Goal: Check status: Check status

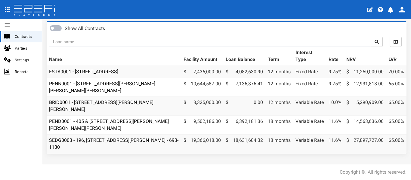
scroll to position [35, 0]
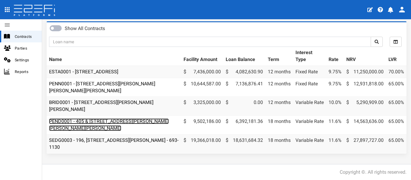
click at [129, 118] on link "PEND0001 - 405 & [STREET_ADDRESS][PERSON_NAME][PERSON_NAME][PERSON_NAME]" at bounding box center [109, 124] width 120 height 13
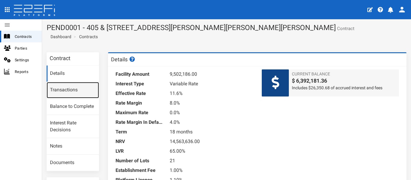
click at [69, 90] on link "Transactions" at bounding box center [73, 90] width 52 height 16
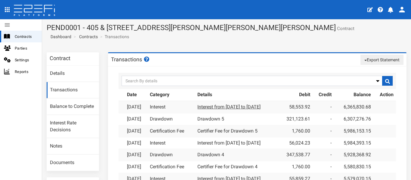
drag, startPoint x: 275, startPoint y: 107, endPoint x: 201, endPoint y: 107, distance: 73.7
click at [201, 107] on td "Interest from 01-09-25 to 30-09-25" at bounding box center [236, 107] width 83 height 12
copy link "Interest from [DATE] to [DATE]"
click at [217, 131] on link "Certifier Fee for Drawdown 5" at bounding box center [227, 131] width 60 height 6
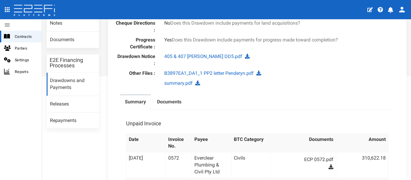
scroll to position [120, 0]
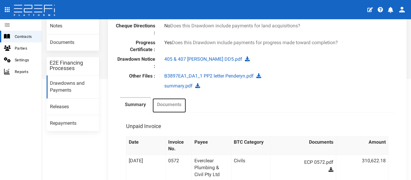
click at [177, 101] on label "Documents" at bounding box center [169, 104] width 24 height 7
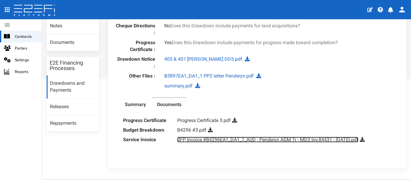
click at [224, 137] on link "JFP Invoice #B4296EA1_DA1_1_AUD - Penderyn AGM Tr - MD3 Inv.84431 - Sept 2025.p…" at bounding box center [267, 140] width 181 height 6
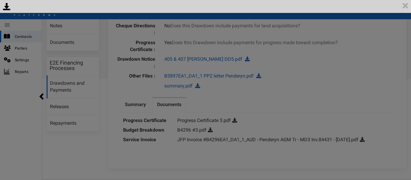
click at [368, 66] on div "<p>Your browser does not support iframes.</p><script type="text/javascript">ale…" at bounding box center [205, 90] width 411 height 180
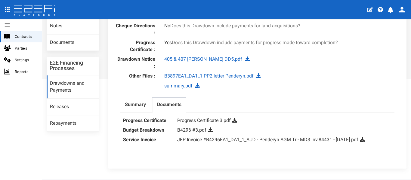
scroll to position [0, 0]
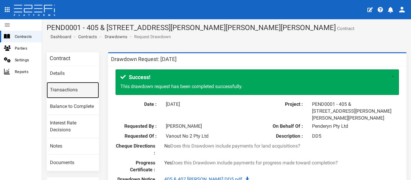
click at [65, 89] on link "Transactions" at bounding box center [73, 90] width 52 height 16
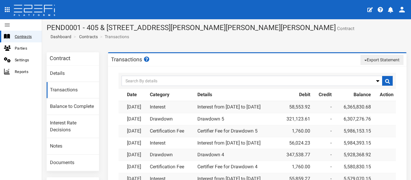
click at [22, 33] on span "Contracts" at bounding box center [26, 36] width 22 height 7
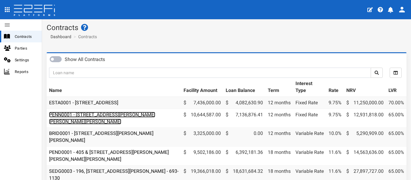
click at [136, 117] on link "PENN0001 - [STREET_ADDRESS][PERSON_NAME][PERSON_NAME][PERSON_NAME]" at bounding box center [102, 118] width 106 height 13
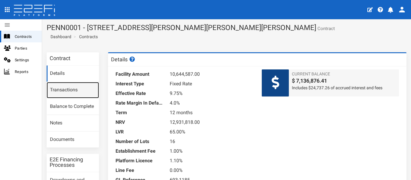
click at [68, 88] on link "Transactions" at bounding box center [73, 90] width 52 height 16
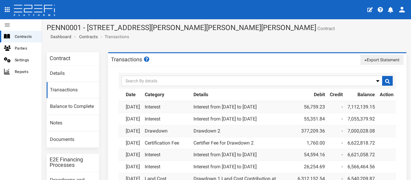
drag, startPoint x: 276, startPoint y: 107, endPoint x: 197, endPoint y: 108, distance: 79.1
click at [197, 108] on td "Interest from [DATE] to [DATE]" at bounding box center [243, 107] width 104 height 12
copy link "Interest from [DATE] to [DATE]"
click at [29, 48] on span "Parties" at bounding box center [26, 48] width 22 height 7
click at [24, 35] on span "Contracts" at bounding box center [26, 36] width 22 height 7
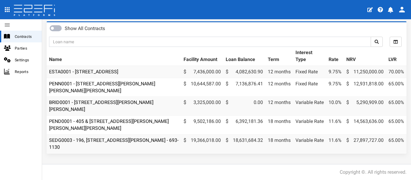
scroll to position [35, 0]
